Goal: Book appointment/travel/reservation

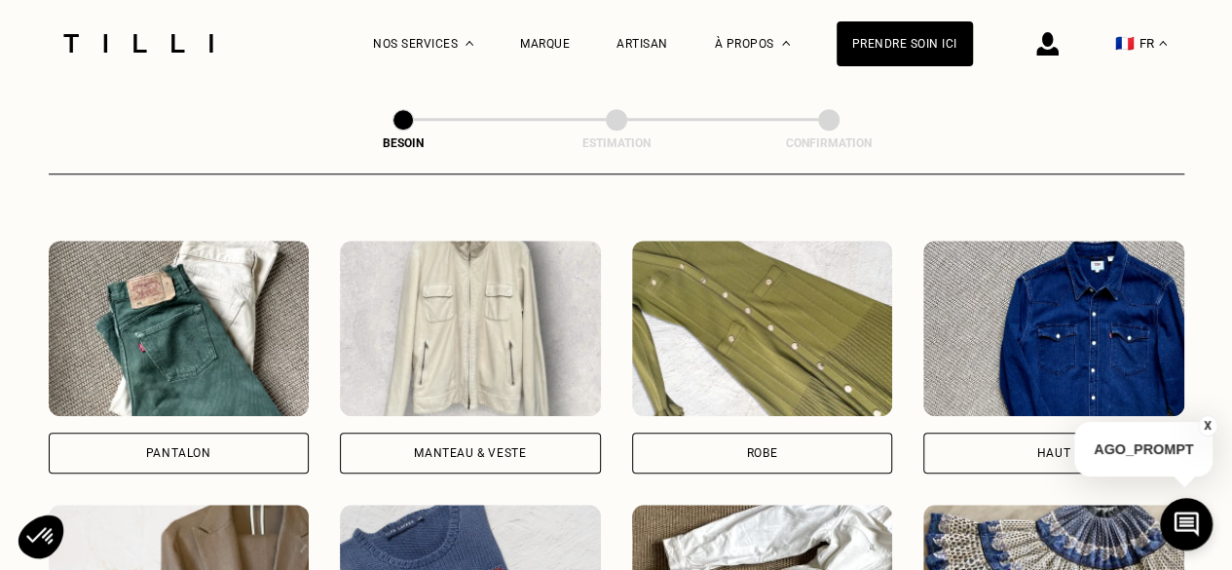
scroll to position [875, 0]
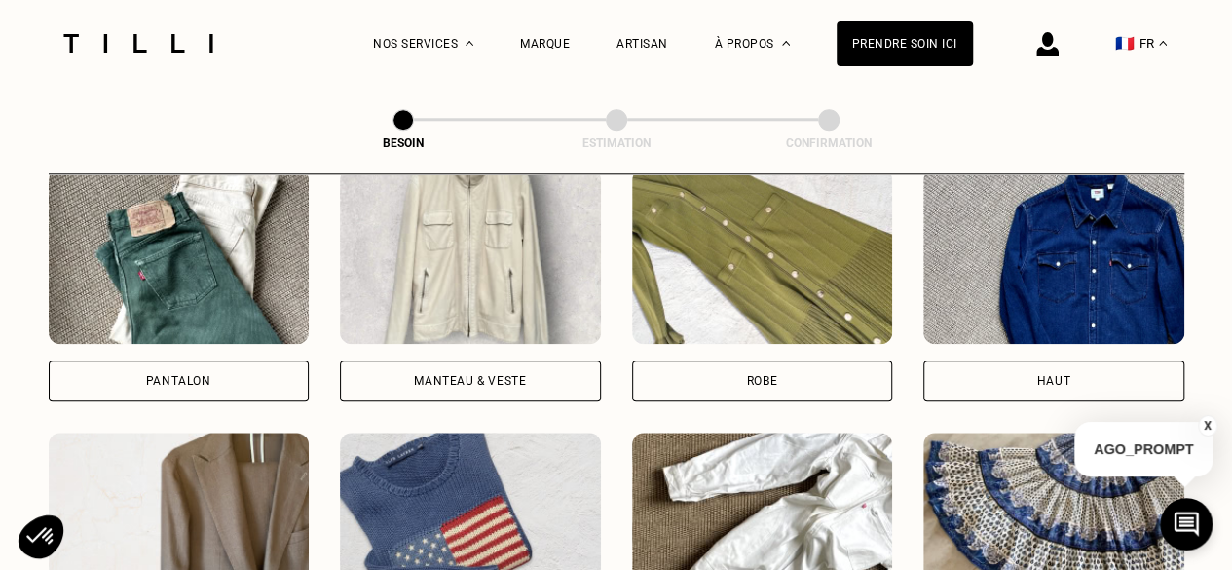
click at [501, 342] on div "Manteau & Veste" at bounding box center [470, 285] width 261 height 233
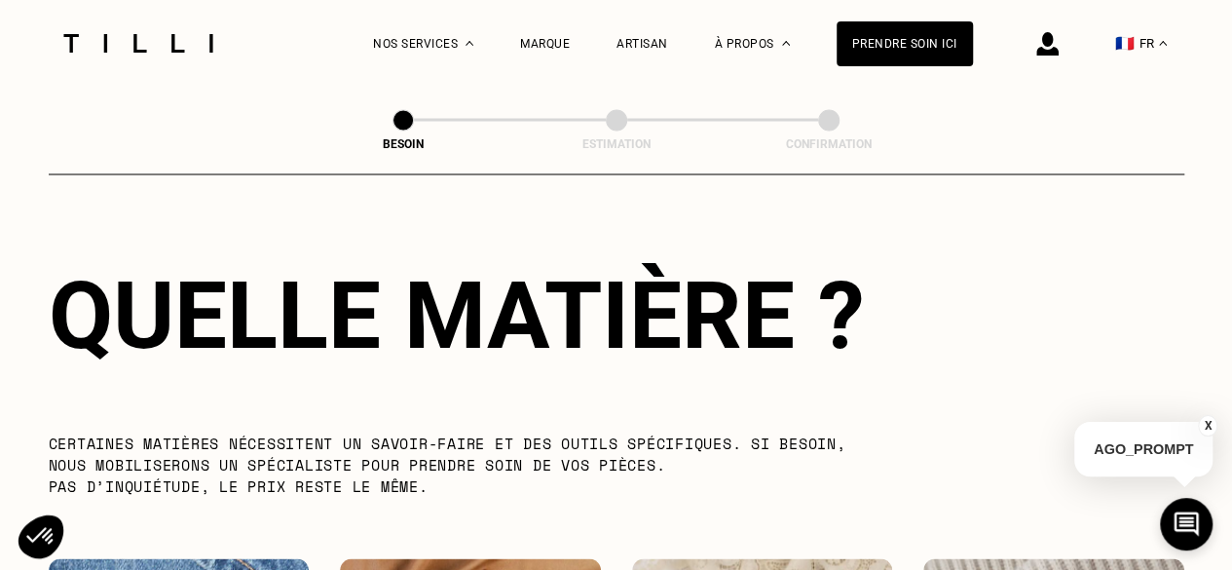
scroll to position [1739, 0]
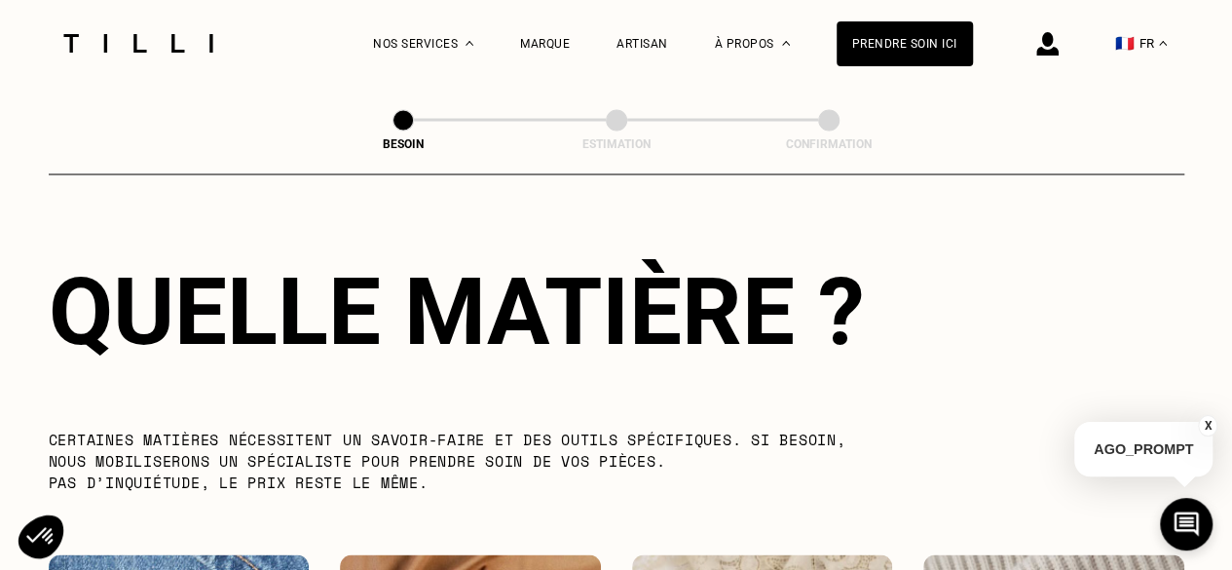
click at [845, 326] on div "Quelle matière ?" at bounding box center [617, 310] width 1136 height 109
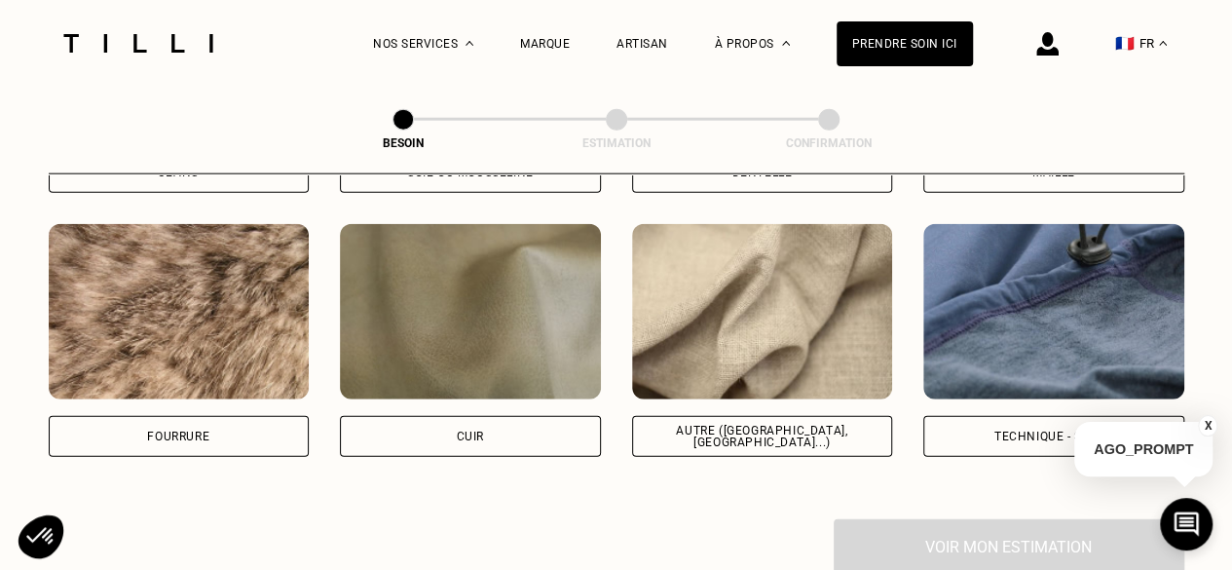
scroll to position [2334, 0]
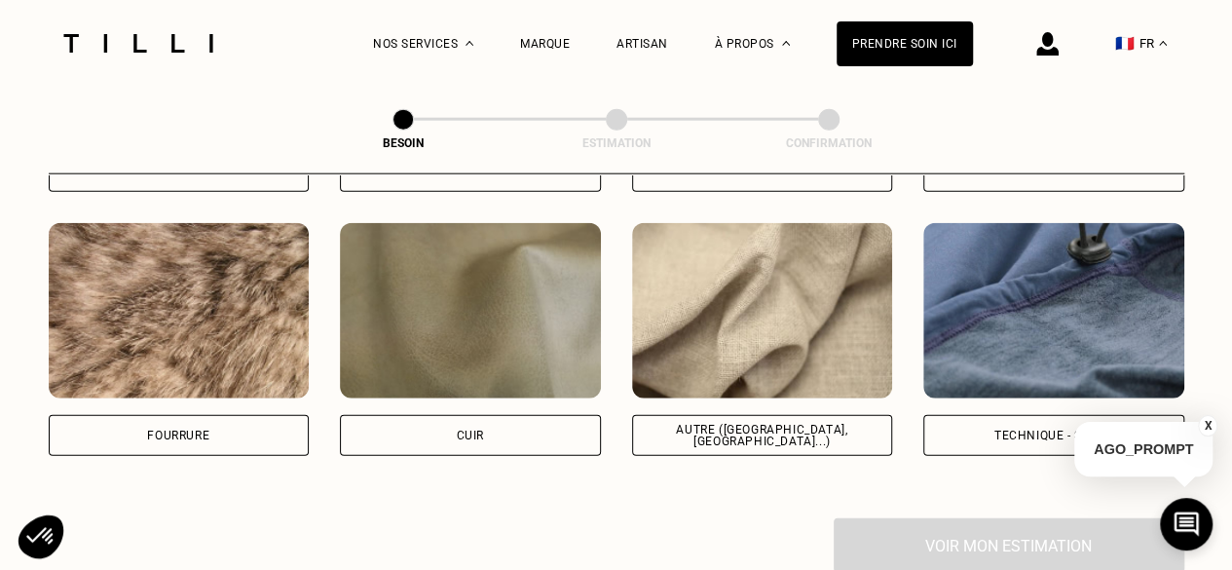
click at [1044, 430] on div "Technique - Sport" at bounding box center [1054, 436] width 119 height 12
select select "FR"
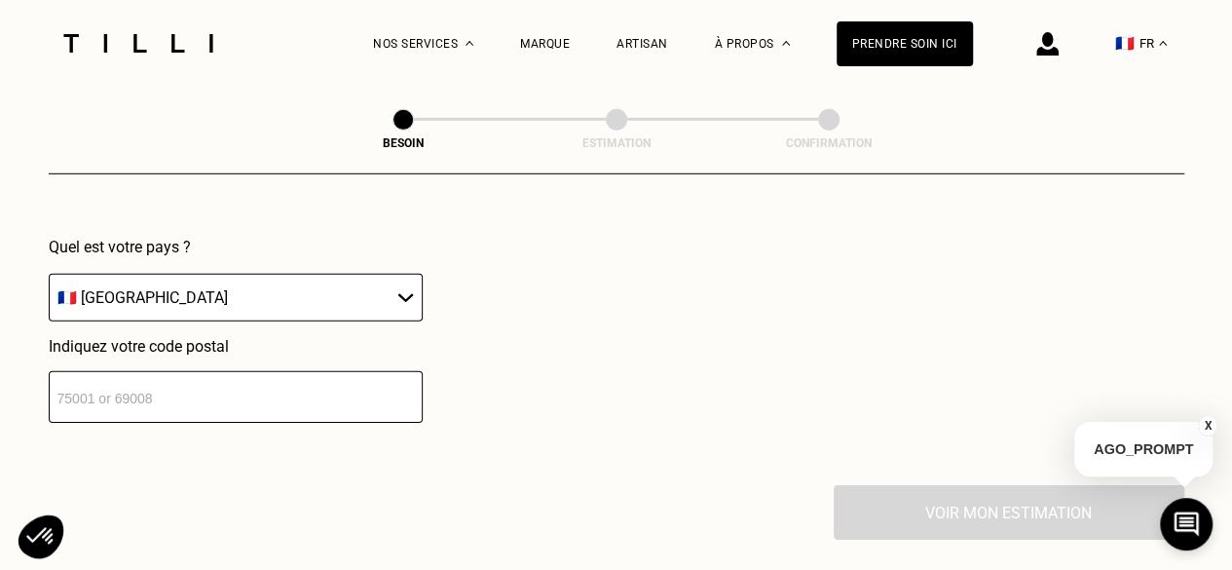
scroll to position [2853, 0]
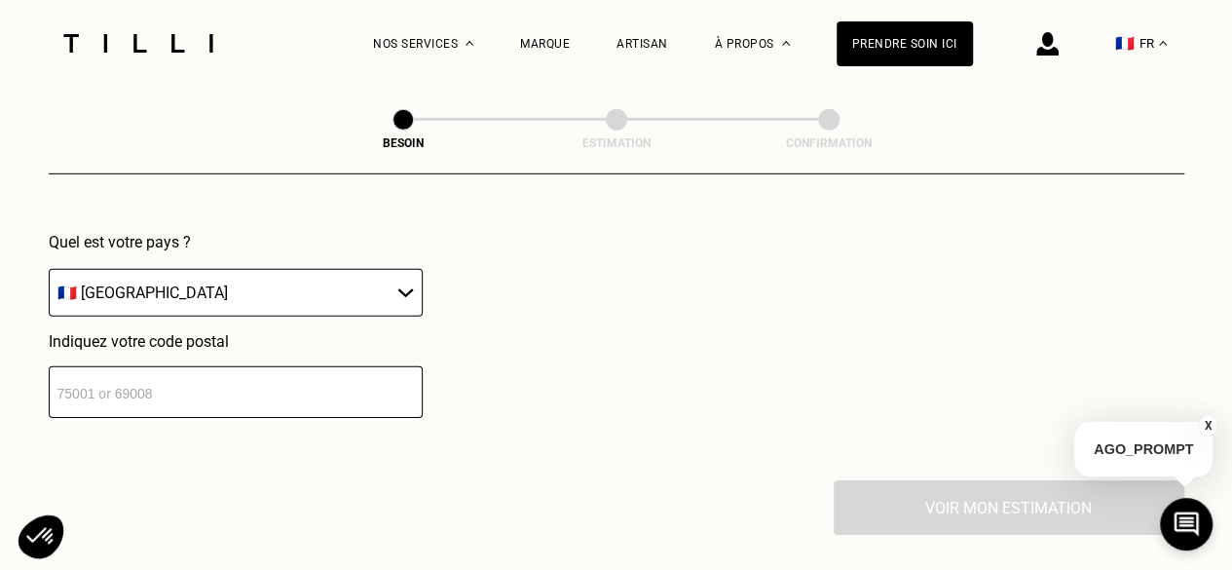
click at [271, 374] on input "number" at bounding box center [236, 392] width 374 height 52
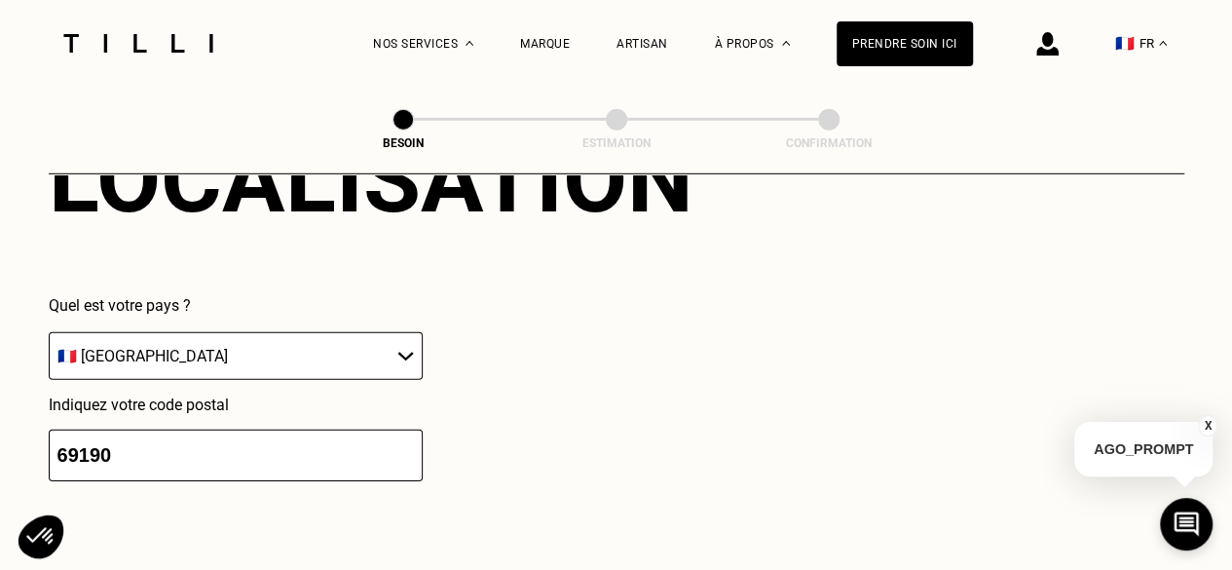
scroll to position [2782, 0]
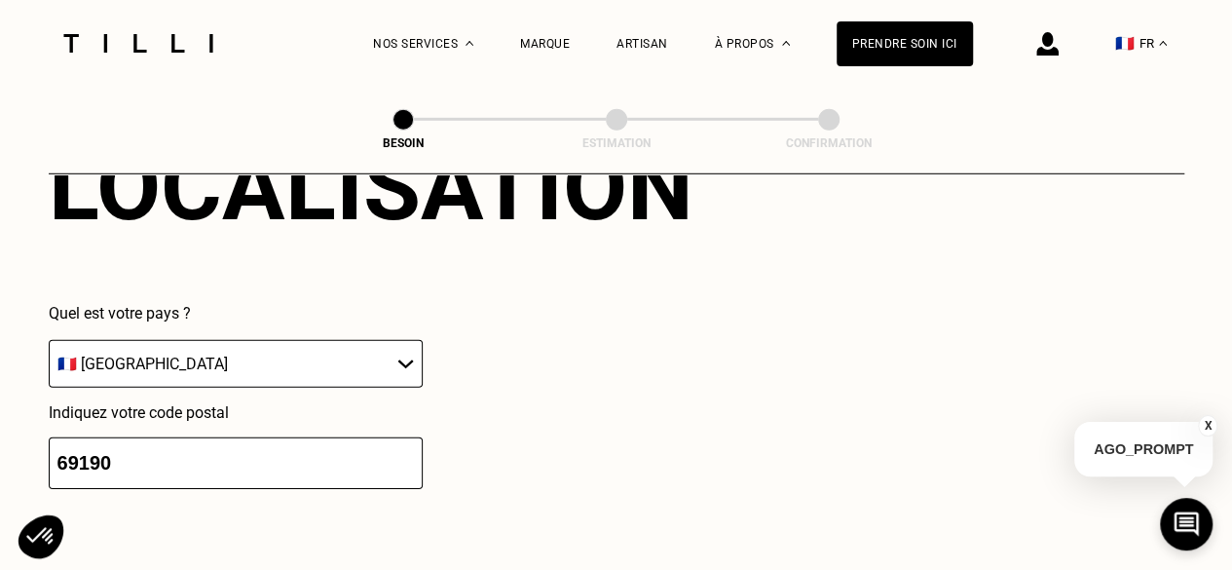
type input "69190"
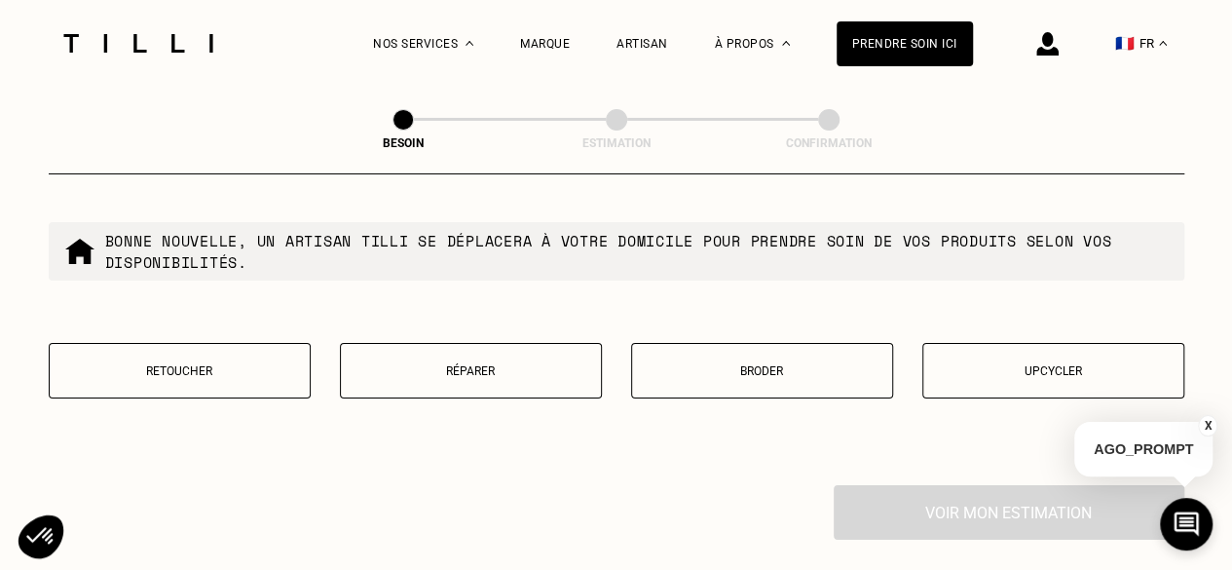
scroll to position [3351, 0]
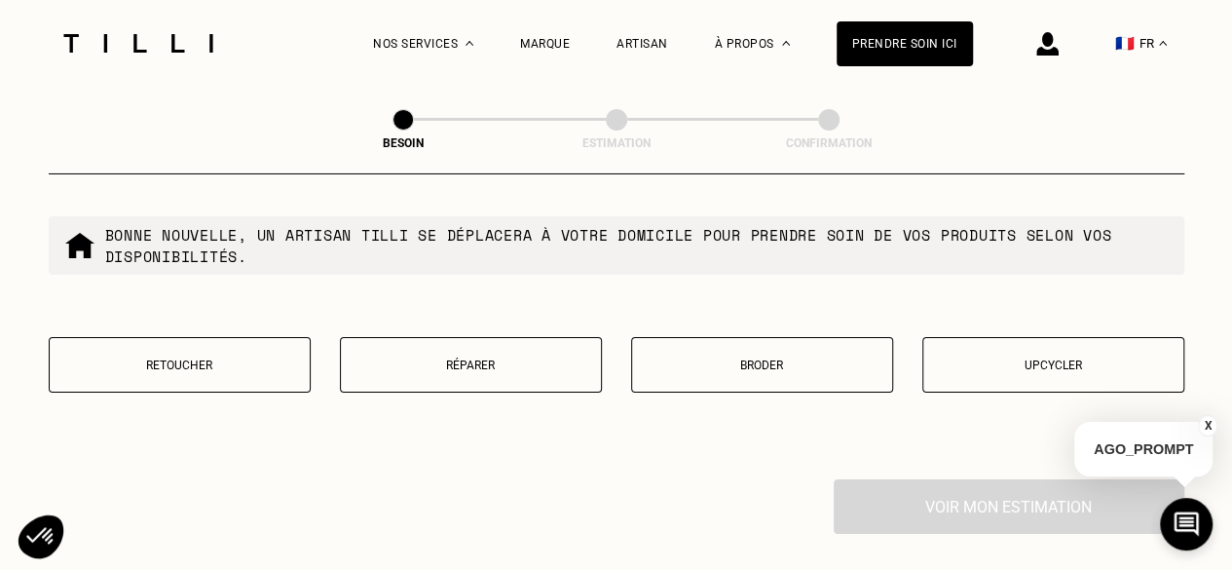
click at [471, 339] on button "Réparer" at bounding box center [471, 365] width 262 height 56
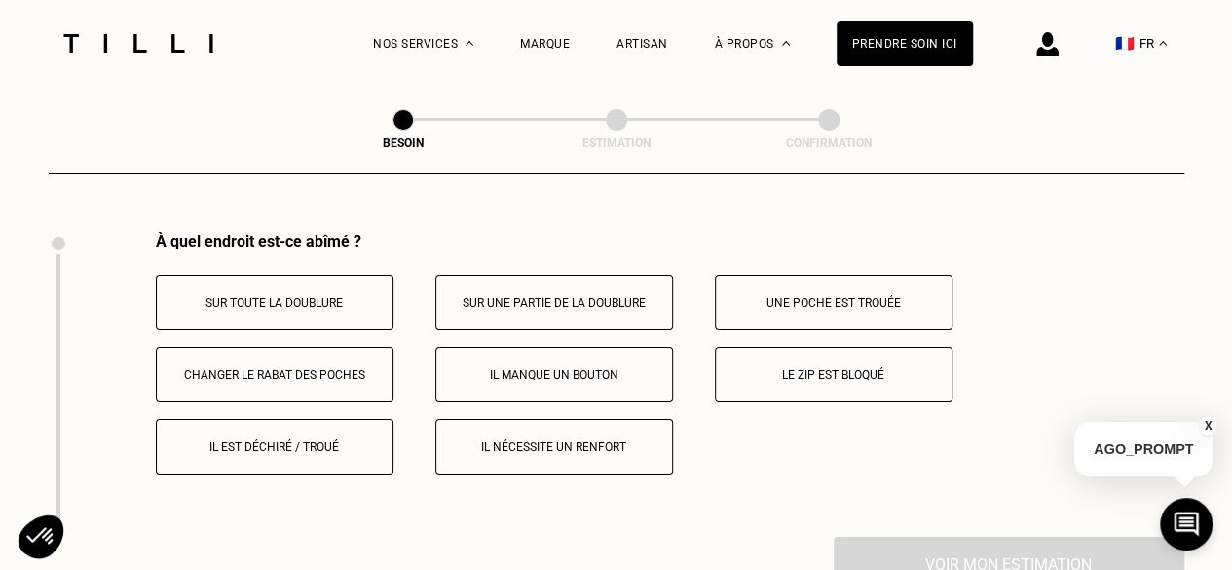
scroll to position [3600, 0]
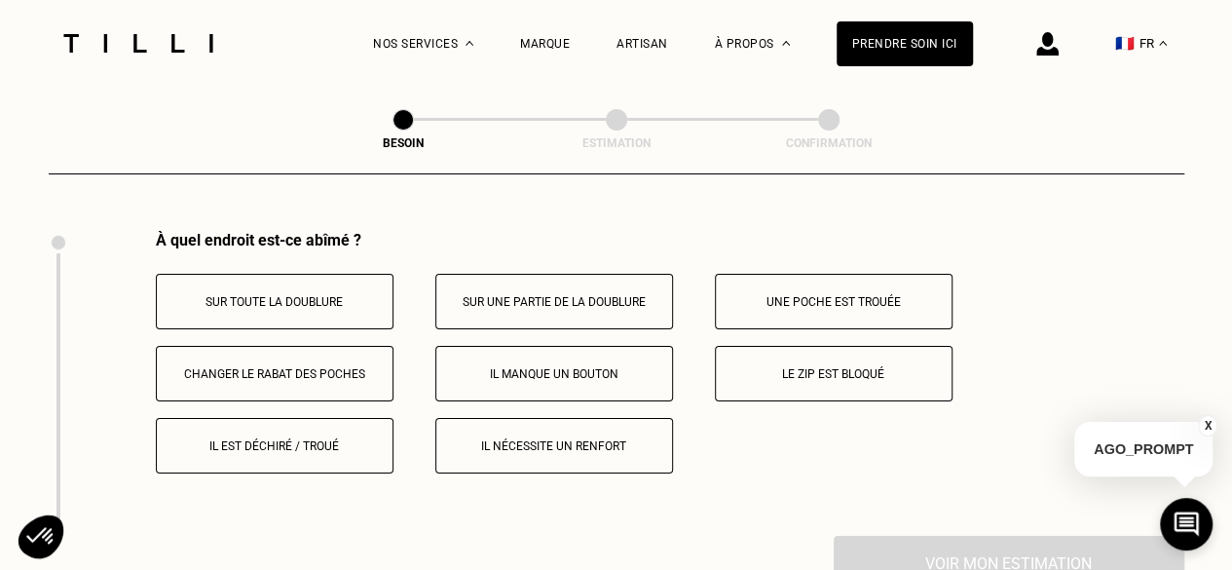
click at [332, 465] on div "À quel endroit est-ce abîmé ? Sur toute la doublure Sur une partie de la doublu…" at bounding box center [617, 383] width 1136 height 305
click at [329, 457] on button "Il est déchiré / troué" at bounding box center [275, 446] width 238 height 56
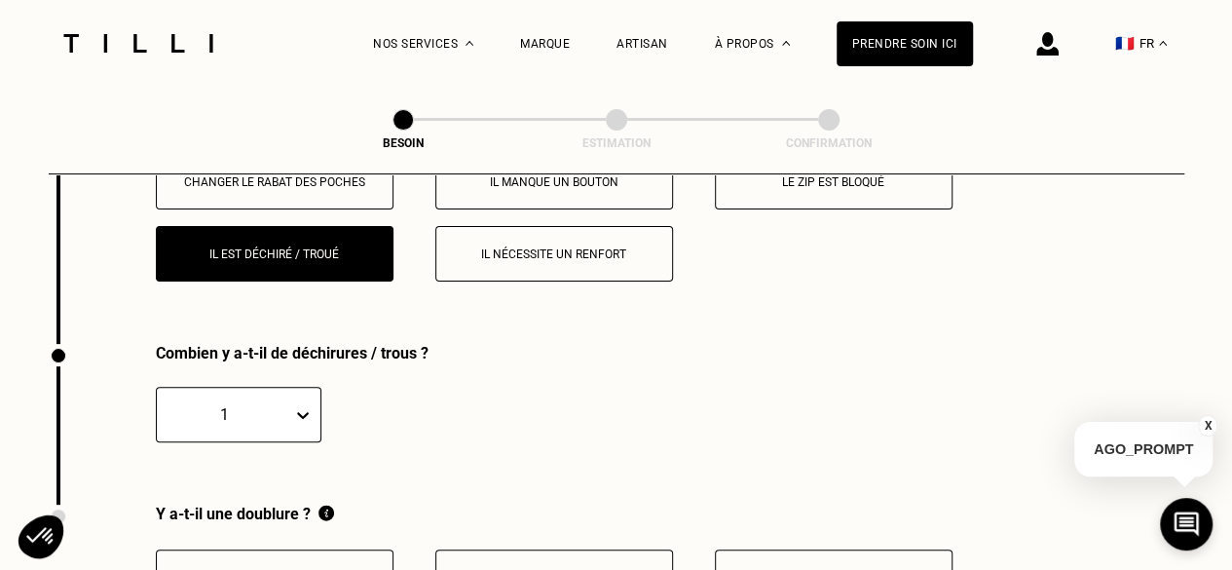
scroll to position [3905, 0]
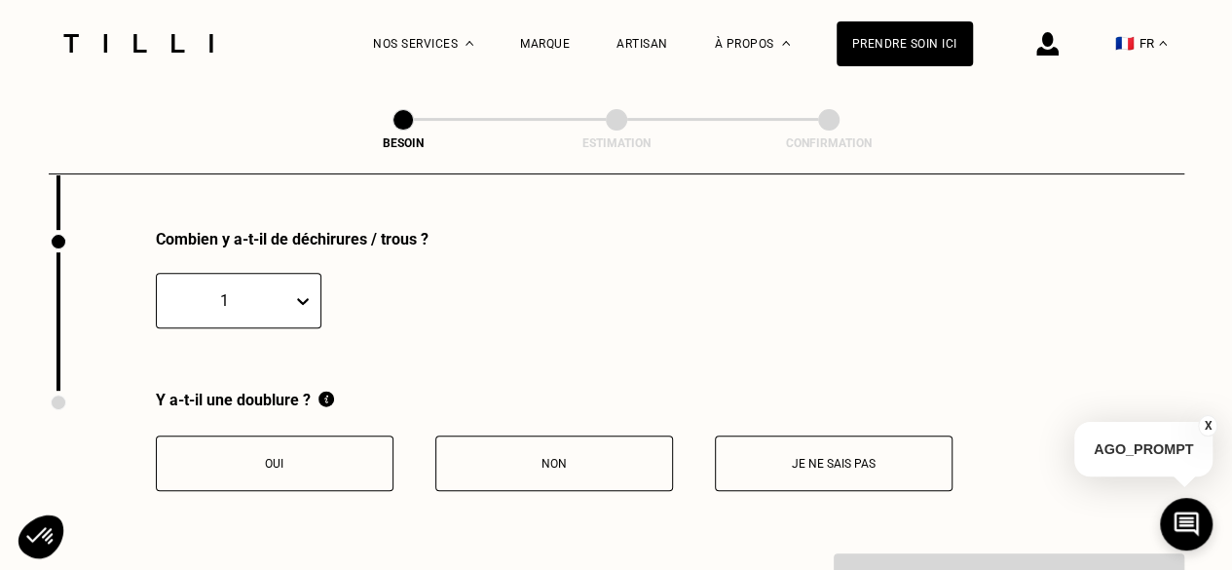
click at [894, 437] on button "Je ne sais pas" at bounding box center [834, 463] width 238 height 56
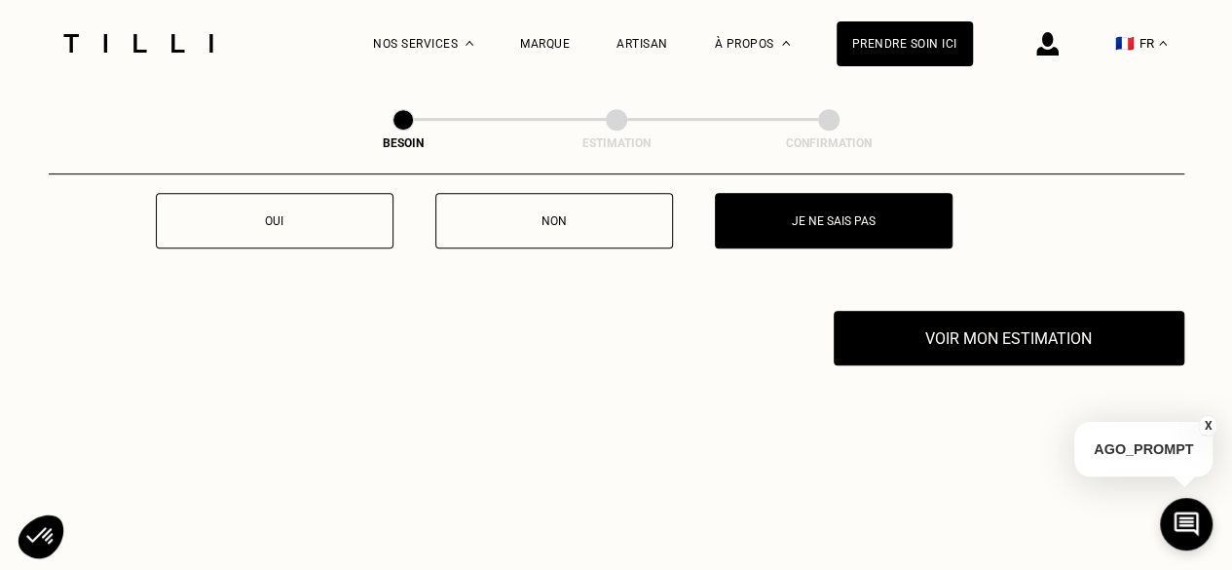
scroll to position [4154, 0]
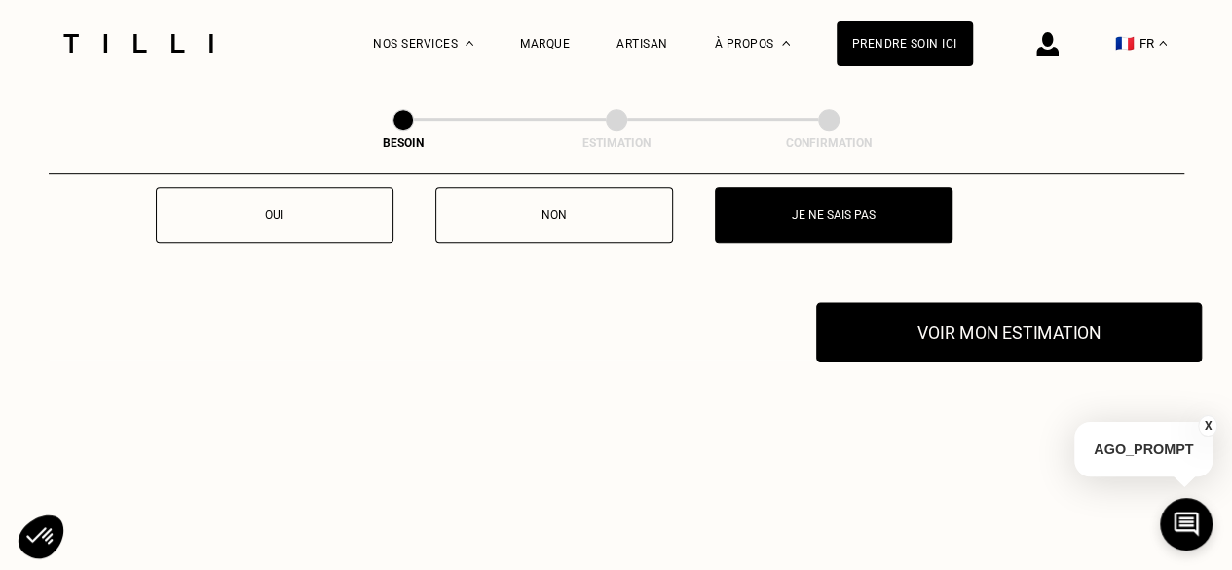
click at [951, 318] on button "Voir mon estimation" at bounding box center [1009, 332] width 386 height 60
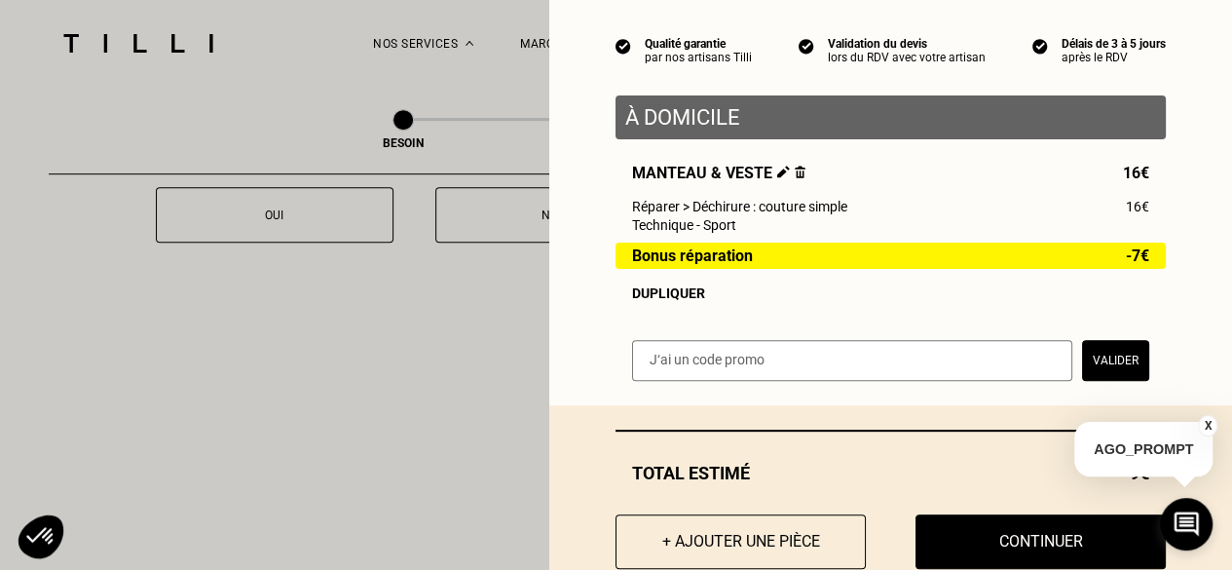
scroll to position [168, 0]
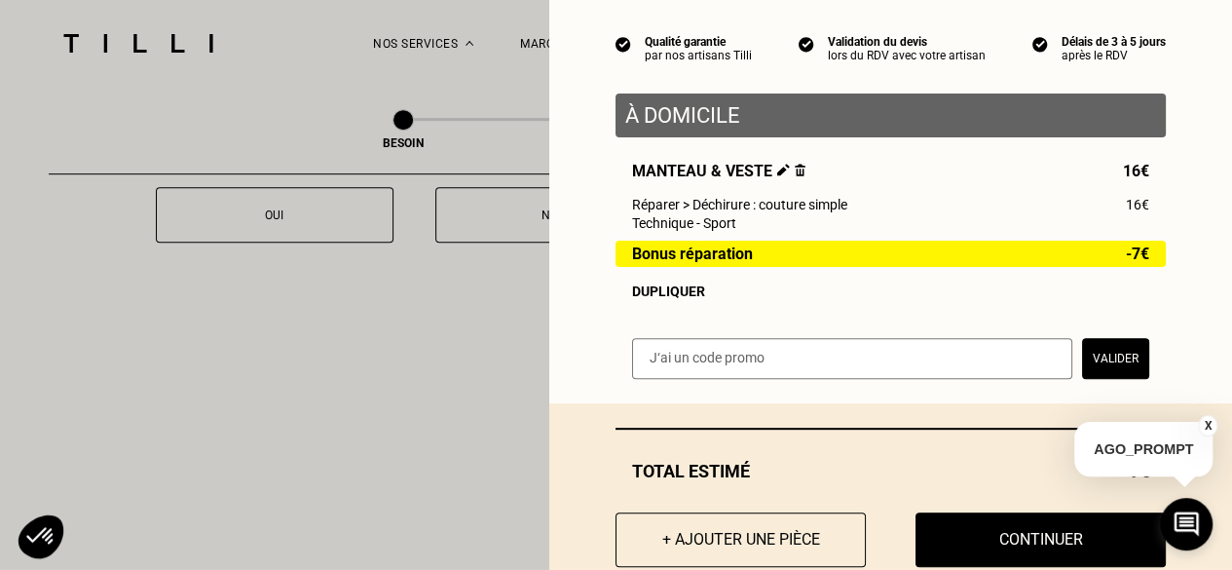
click at [943, 376] on input "text" at bounding box center [852, 358] width 440 height 41
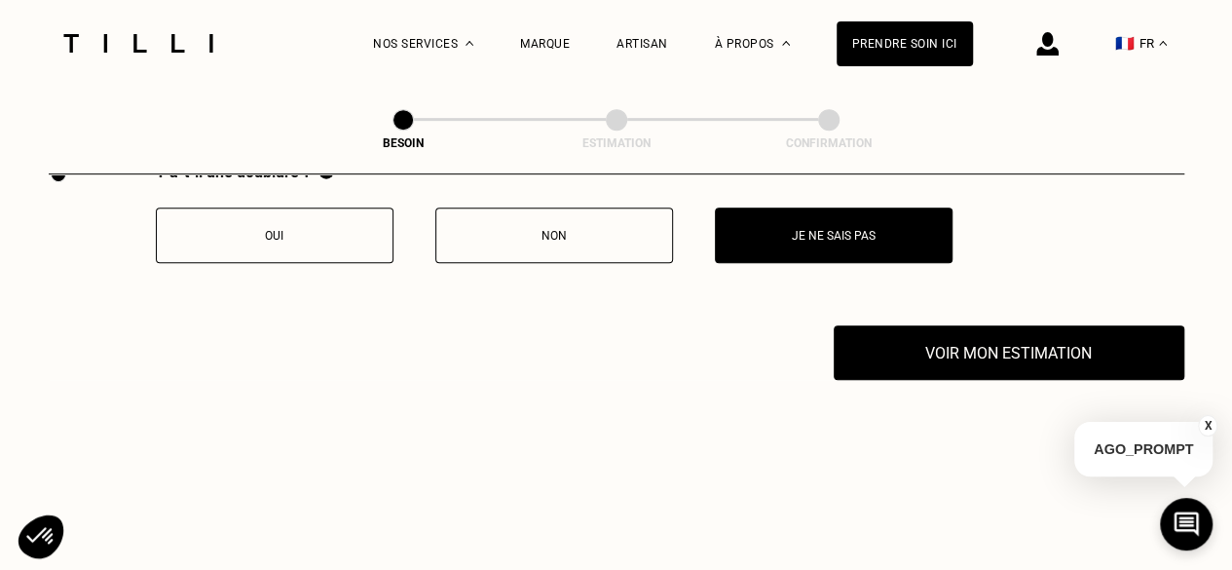
scroll to position [4149, 0]
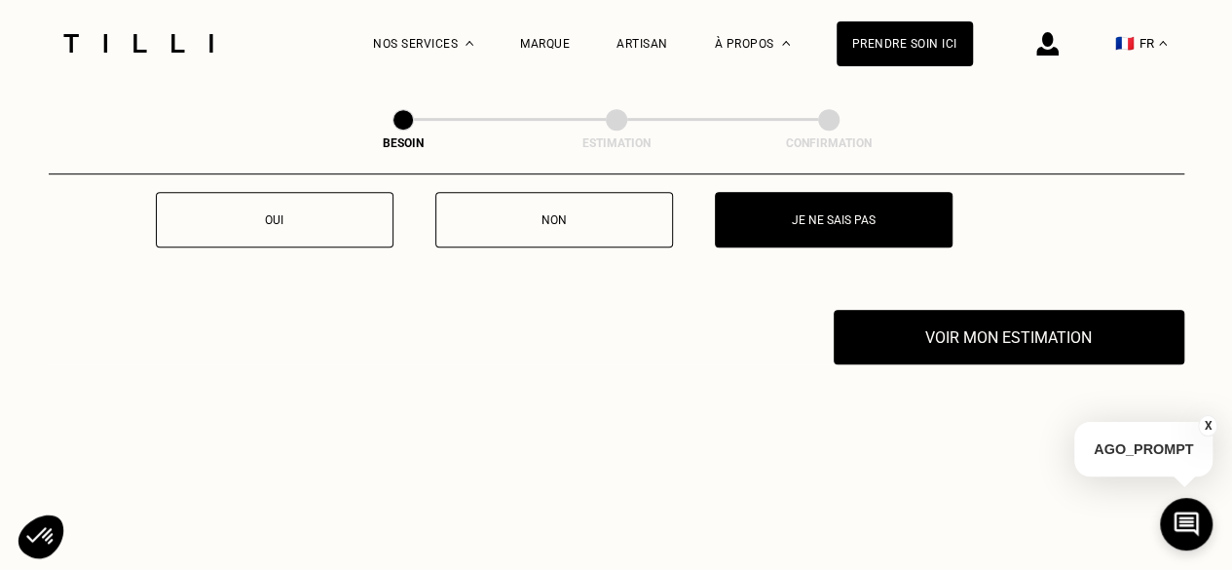
click at [1204, 424] on button "X" at bounding box center [1207, 425] width 19 height 21
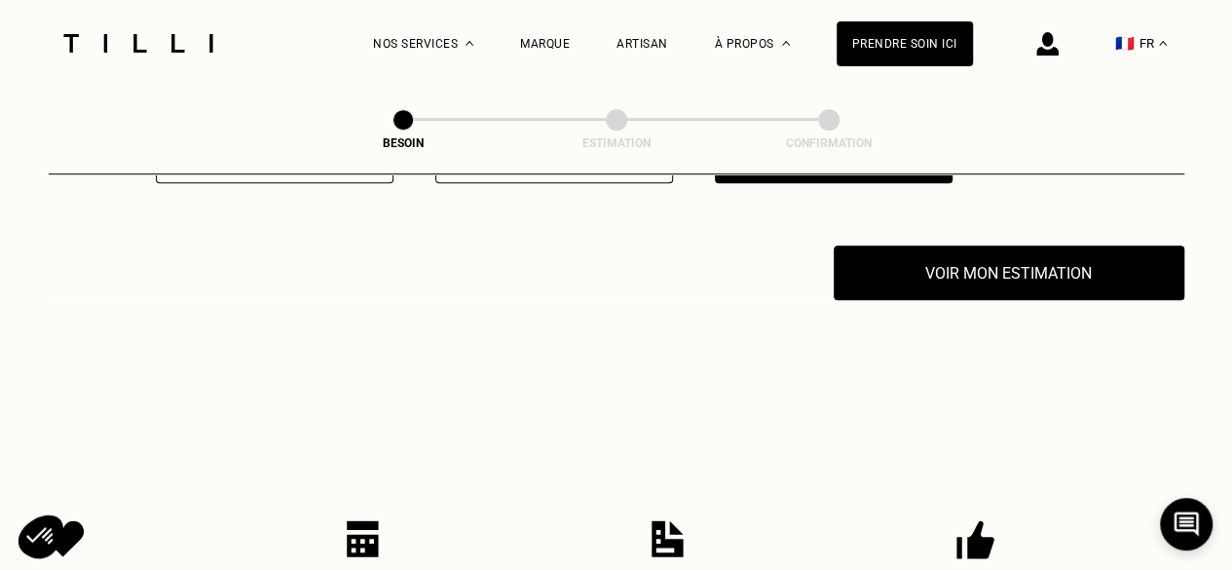
scroll to position [4214, 0]
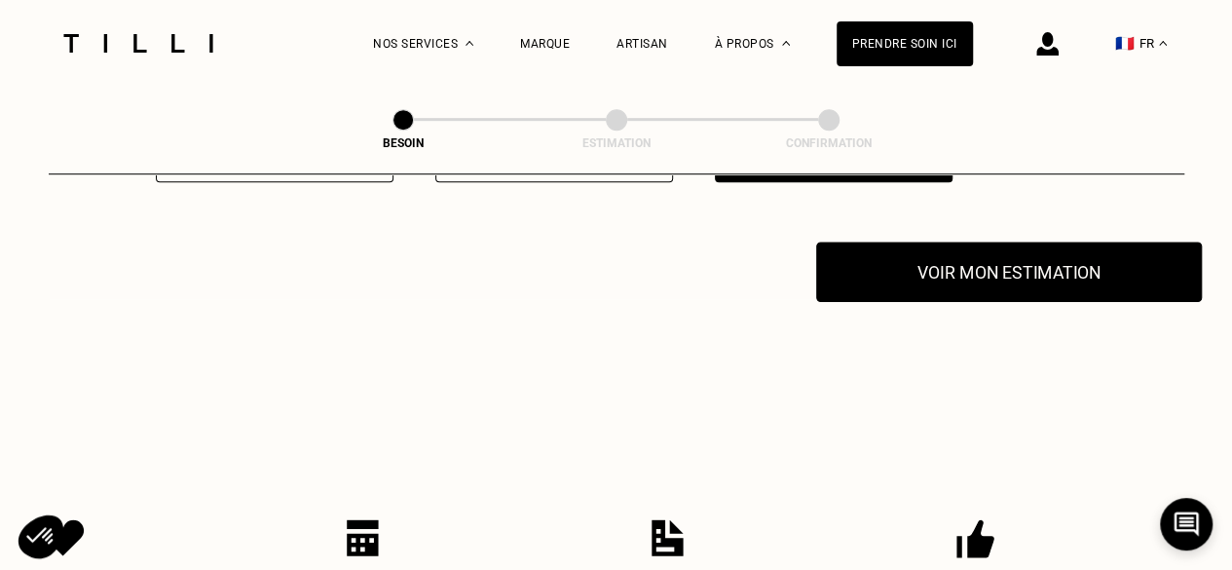
click at [988, 276] on button "Voir mon estimation" at bounding box center [1009, 272] width 386 height 60
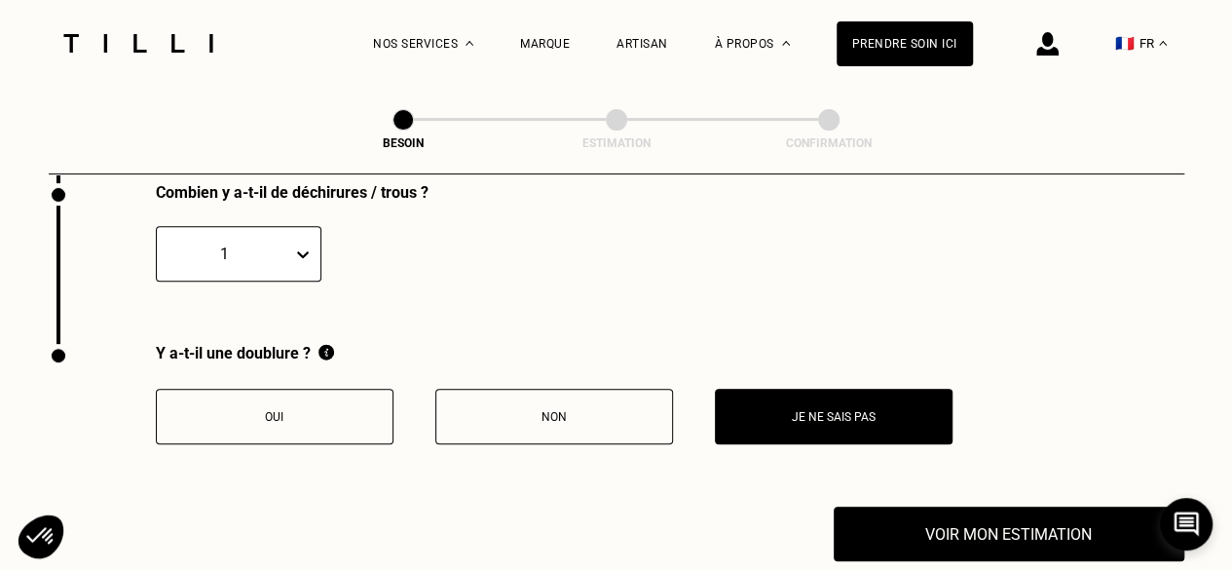
scroll to position [4049, 0]
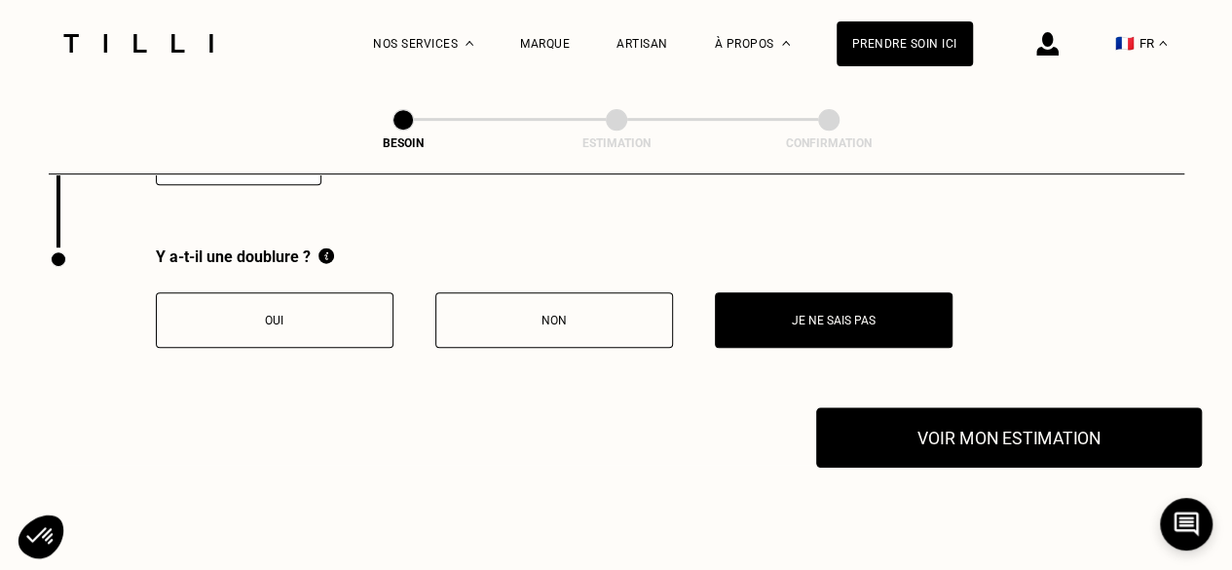
click at [1031, 442] on button "Voir mon estimation" at bounding box center [1009, 437] width 386 height 60
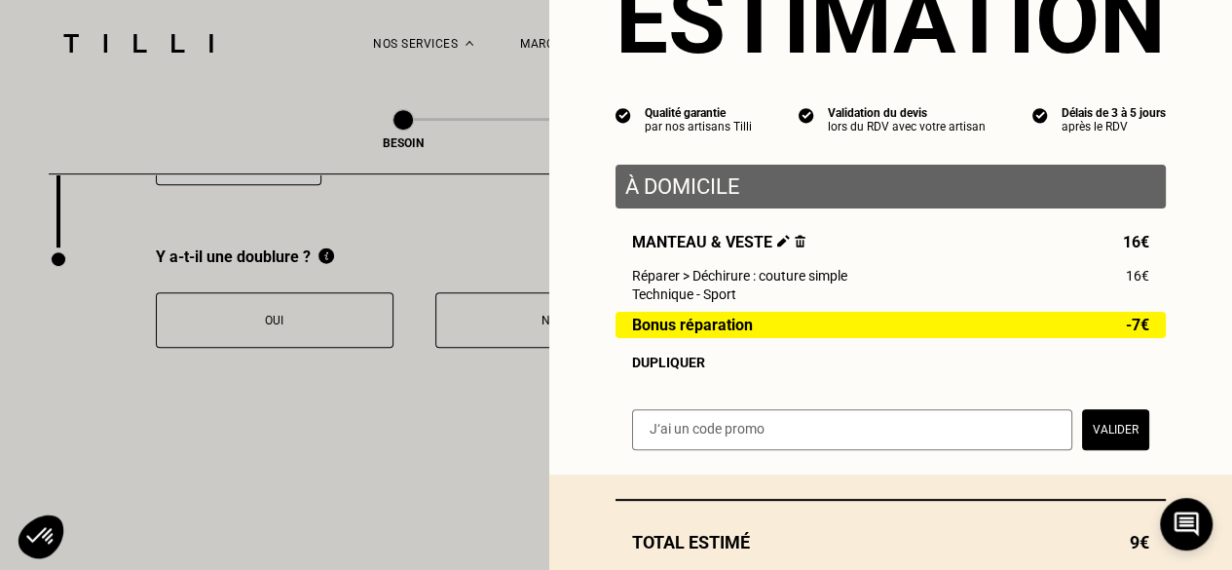
scroll to position [220, 0]
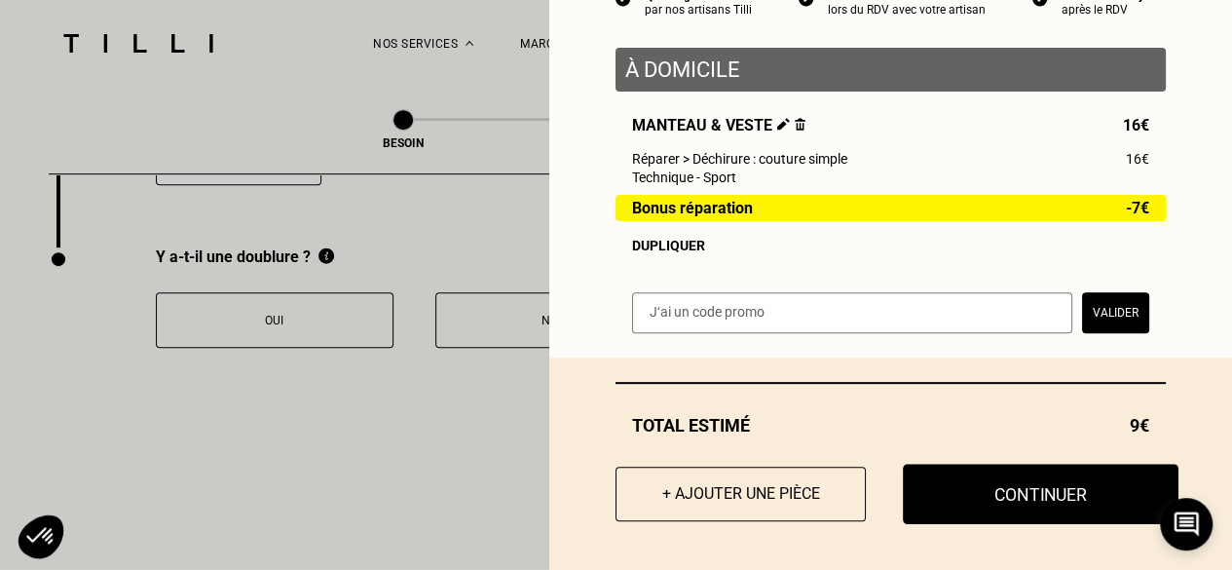
click at [1029, 509] on button "Continuer" at bounding box center [1041, 494] width 276 height 60
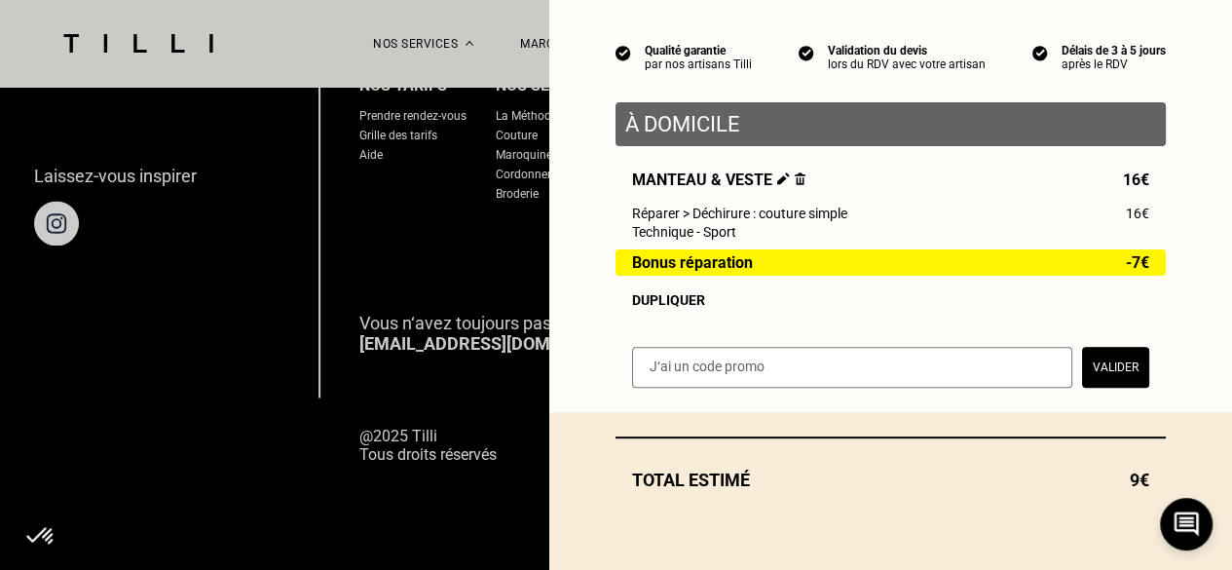
scroll to position [166, 0]
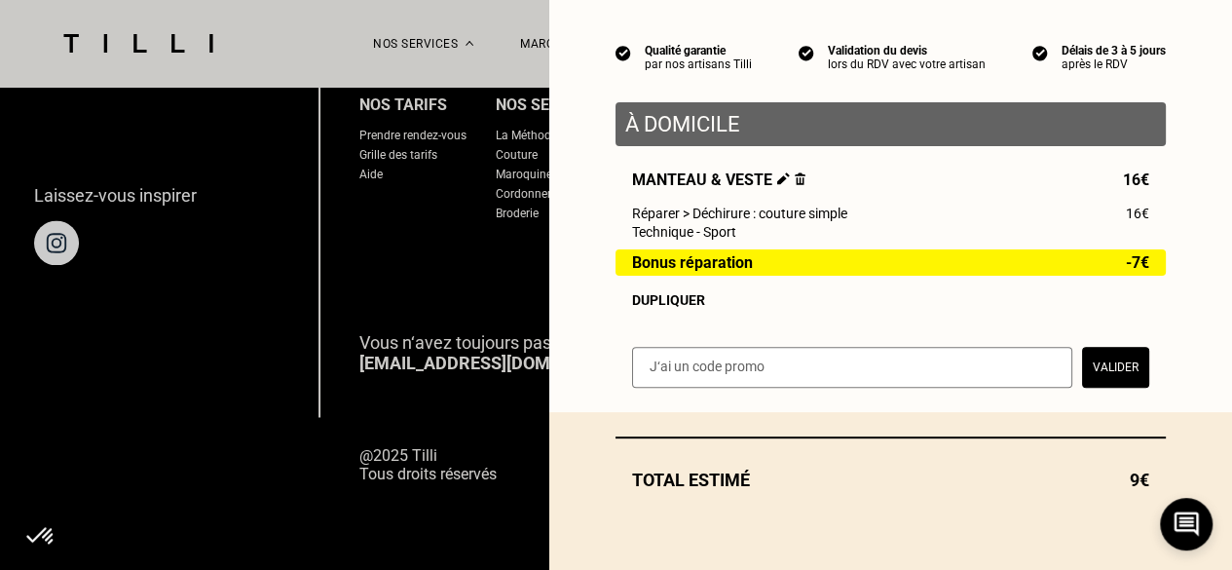
select select "FR"
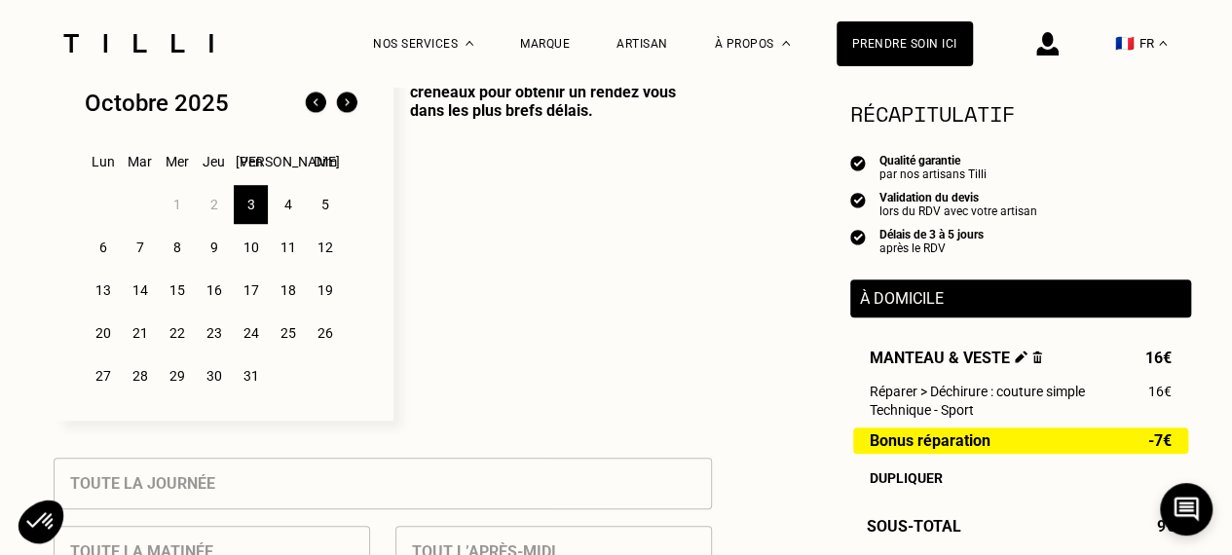
scroll to position [534, 0]
click at [324, 205] on div "5" at bounding box center [325, 205] width 34 height 39
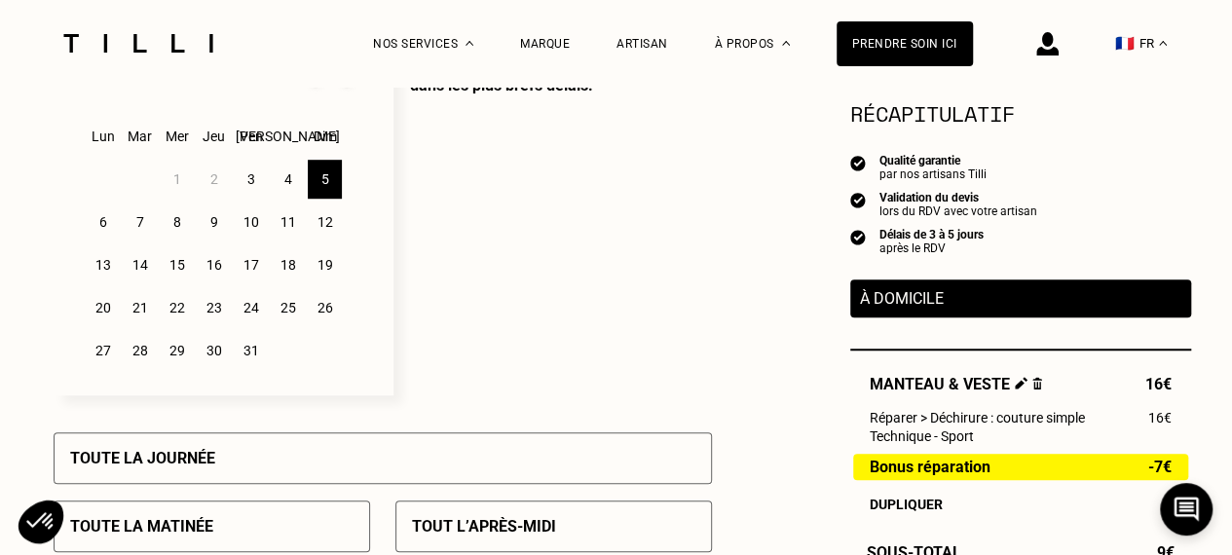
scroll to position [551, 0]
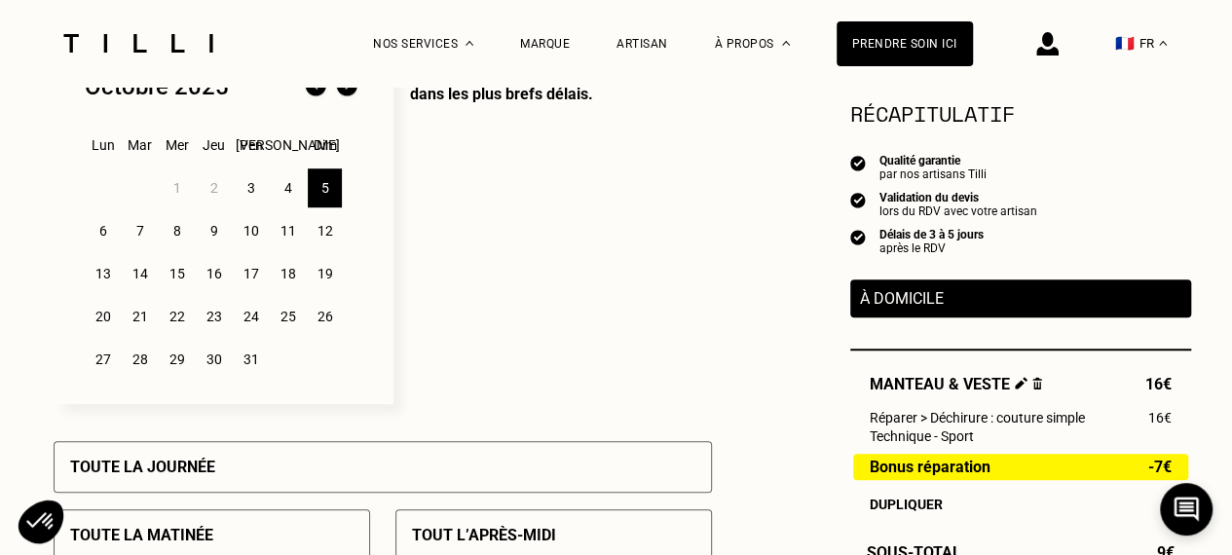
click at [106, 233] on div "6" at bounding box center [103, 230] width 34 height 39
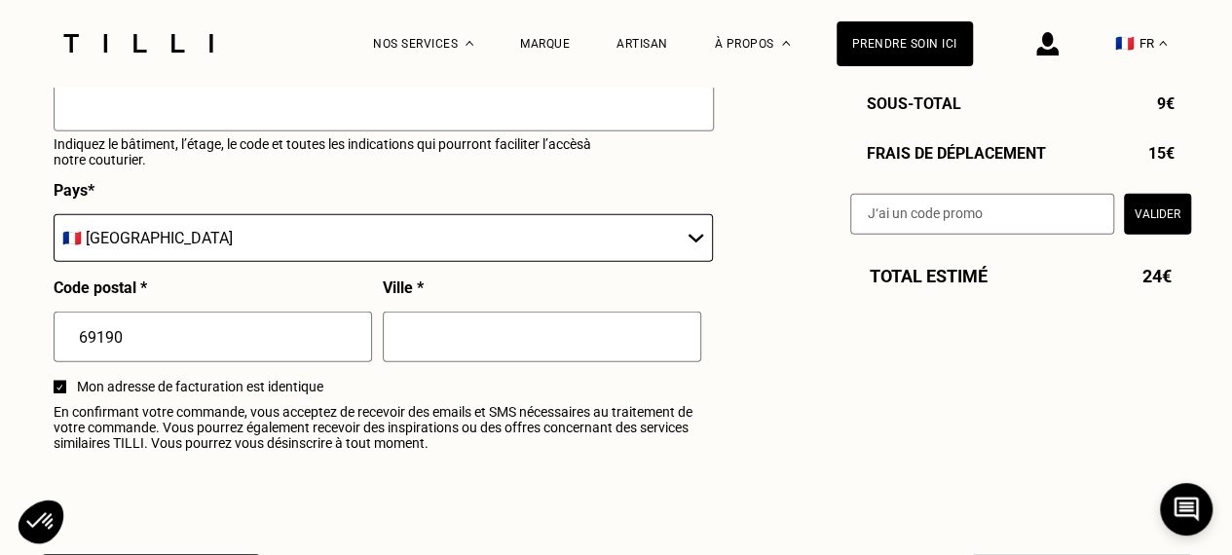
scroll to position [2291, 0]
